Goal: Task Accomplishment & Management: Use online tool/utility

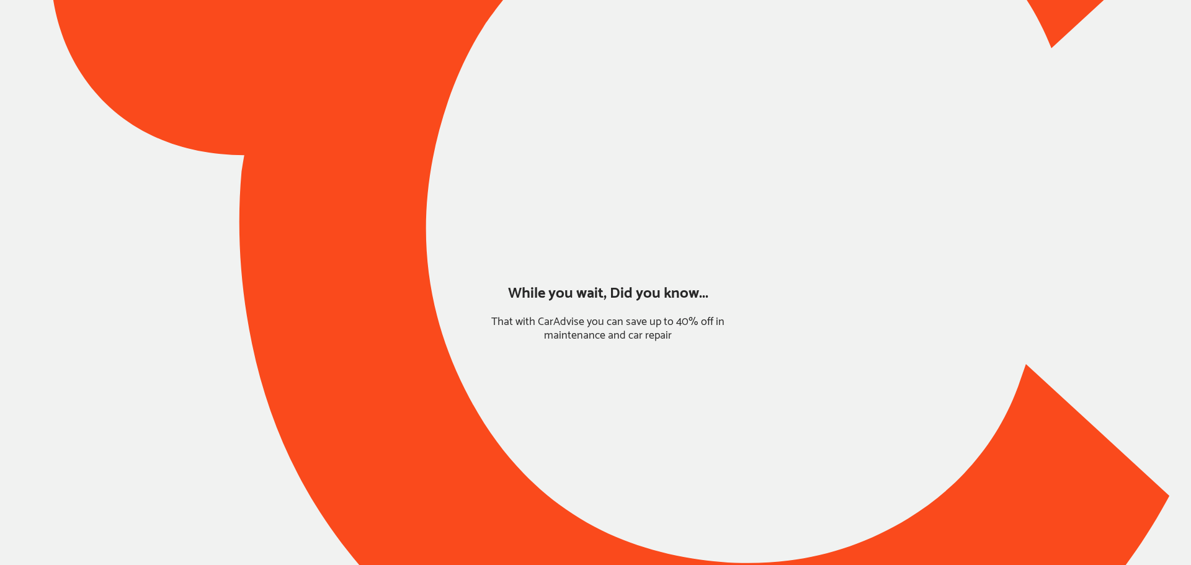
type input "*****"
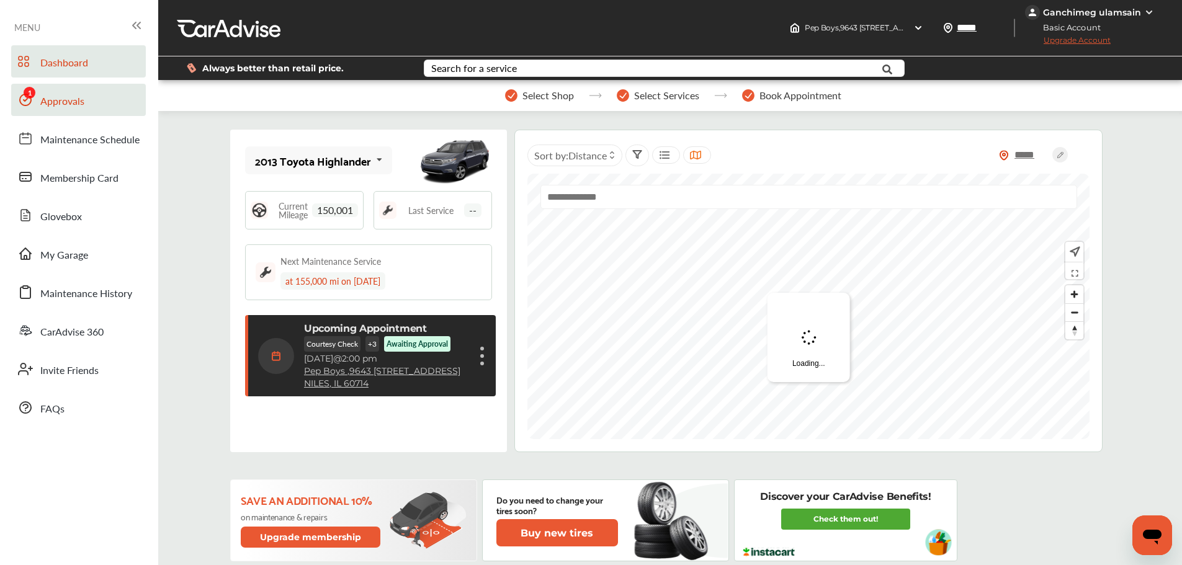
click at [55, 114] on link "Approvals" at bounding box center [78, 100] width 135 height 32
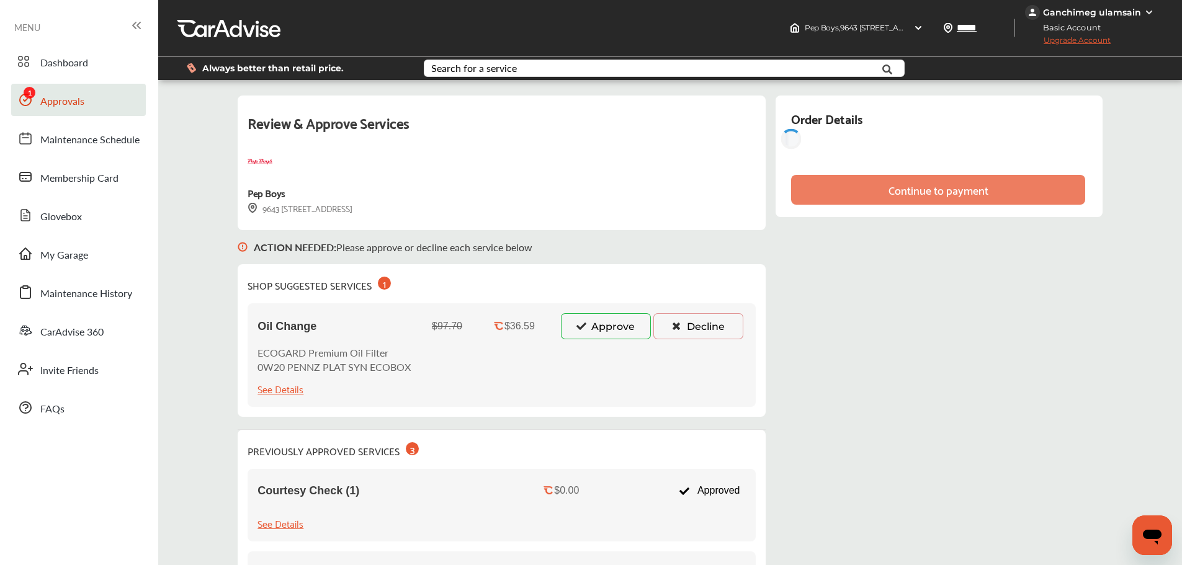
click at [611, 331] on button "Approve" at bounding box center [606, 326] width 90 height 26
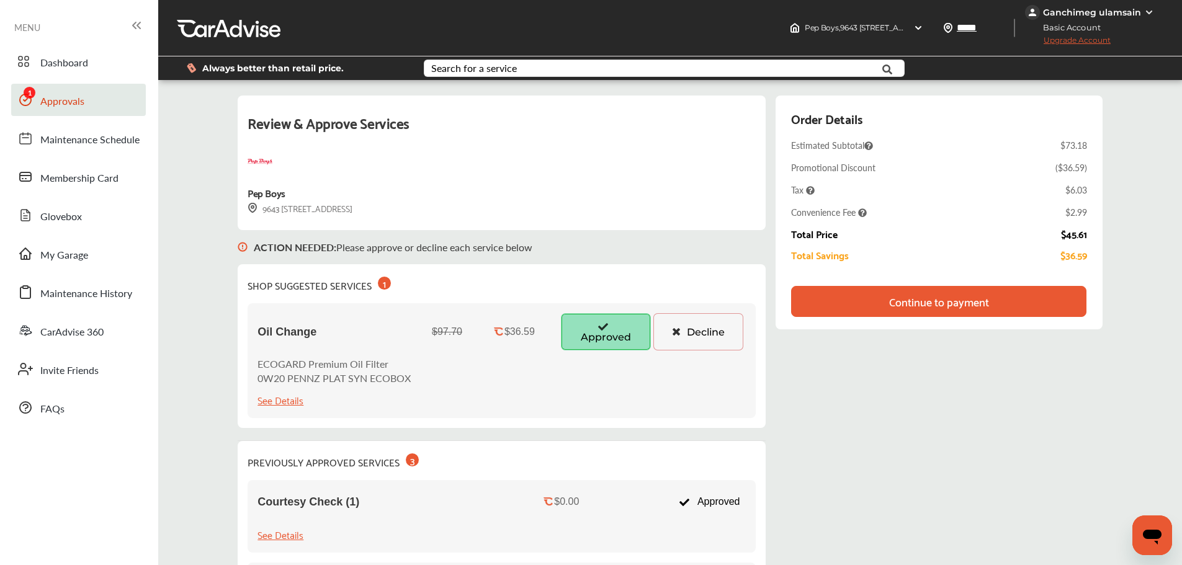
click at [818, 302] on div "Continue to payment" at bounding box center [938, 301] width 295 height 31
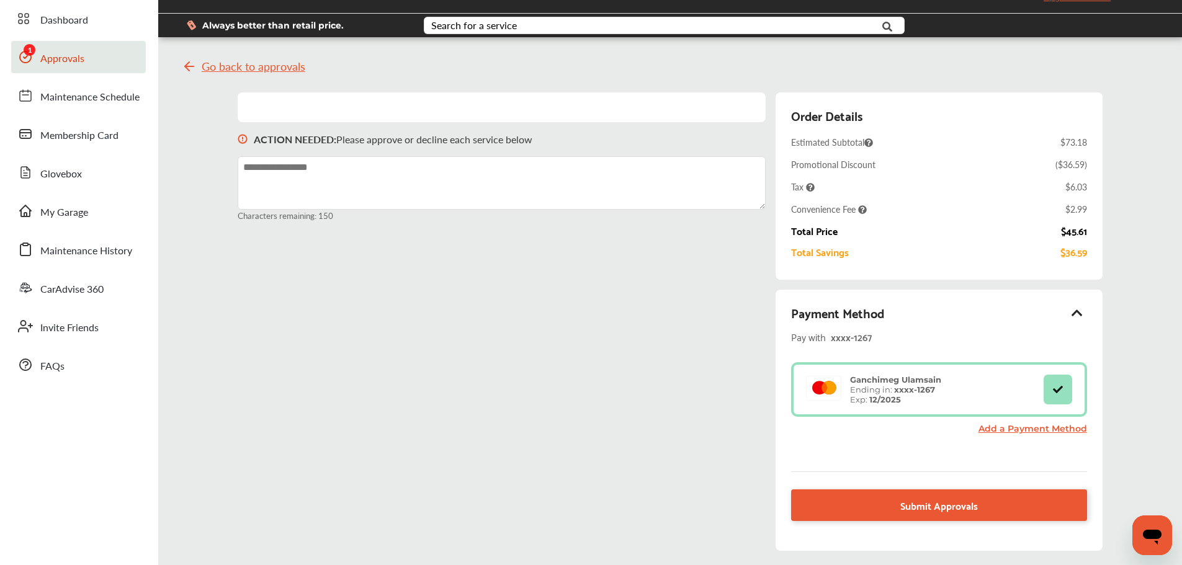
scroll to position [62, 0]
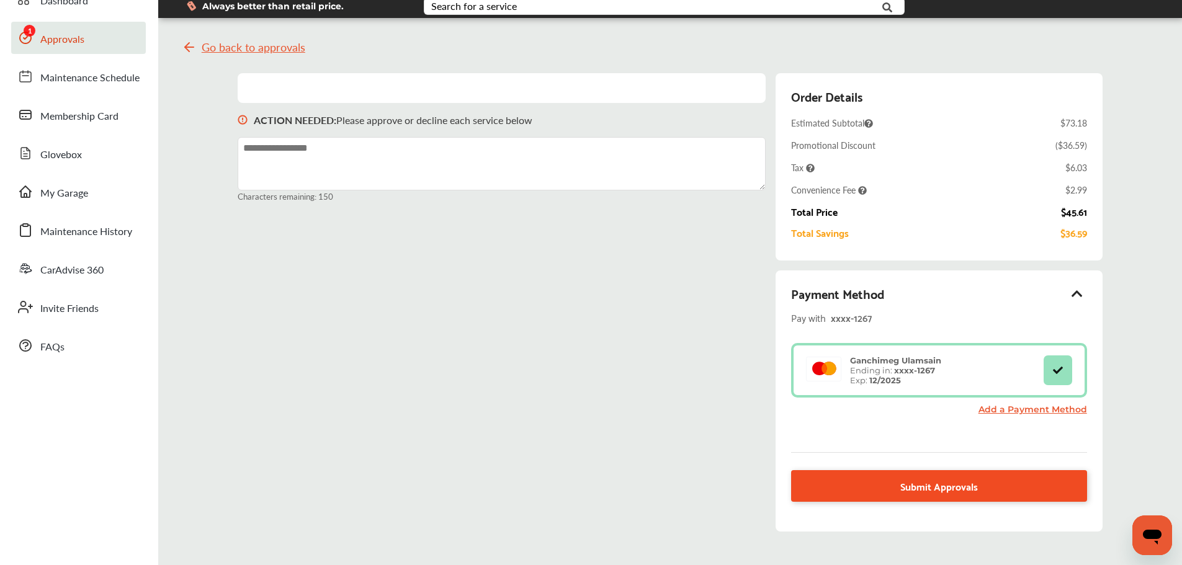
click at [868, 494] on link "Submit Approvals" at bounding box center [938, 486] width 295 height 32
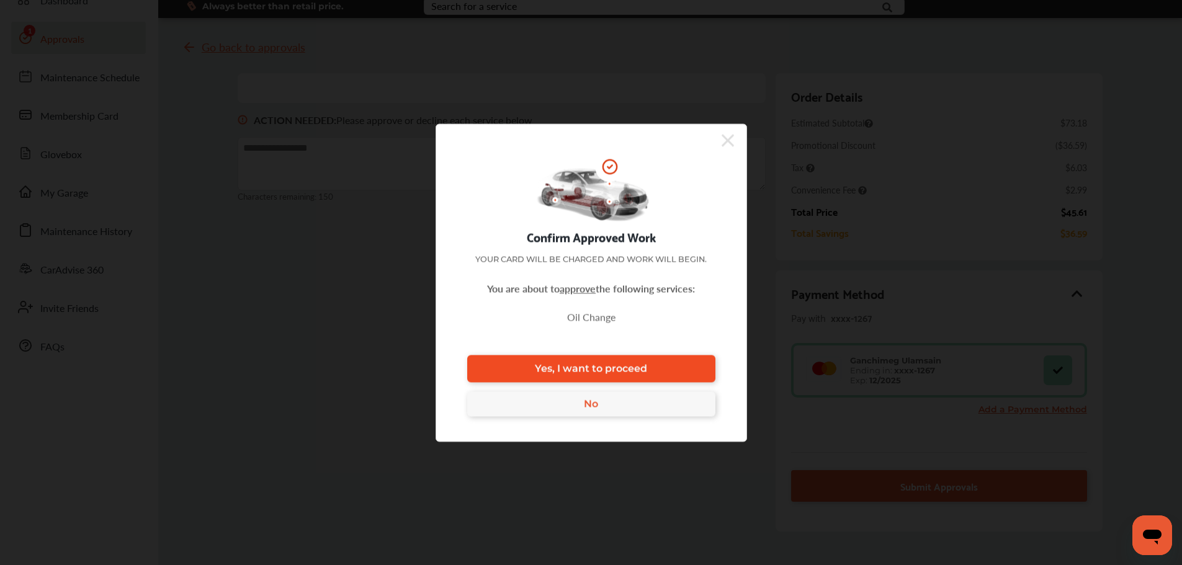
click at [631, 373] on span "Yes, I want to proceed" at bounding box center [591, 369] width 112 height 12
